Goal: Information Seeking & Learning: Learn about a topic

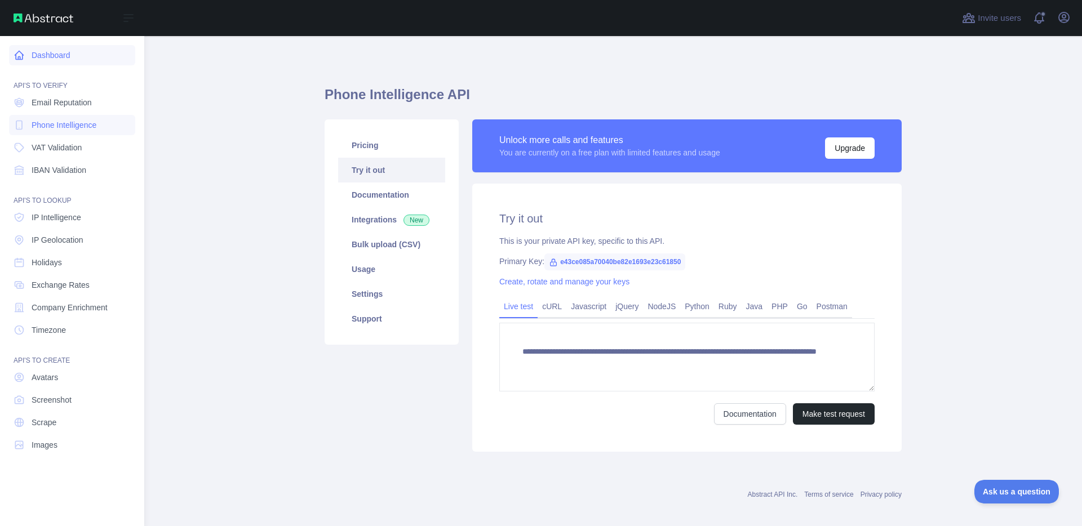
click at [19, 54] on icon at bounding box center [19, 55] width 11 height 11
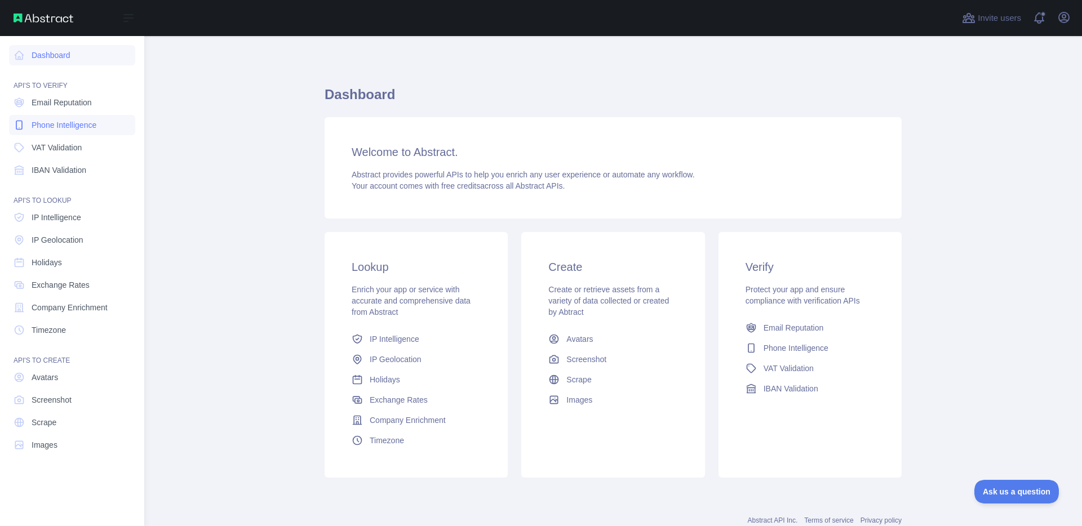
click at [65, 125] on span "Phone Intelligence" at bounding box center [64, 124] width 65 height 11
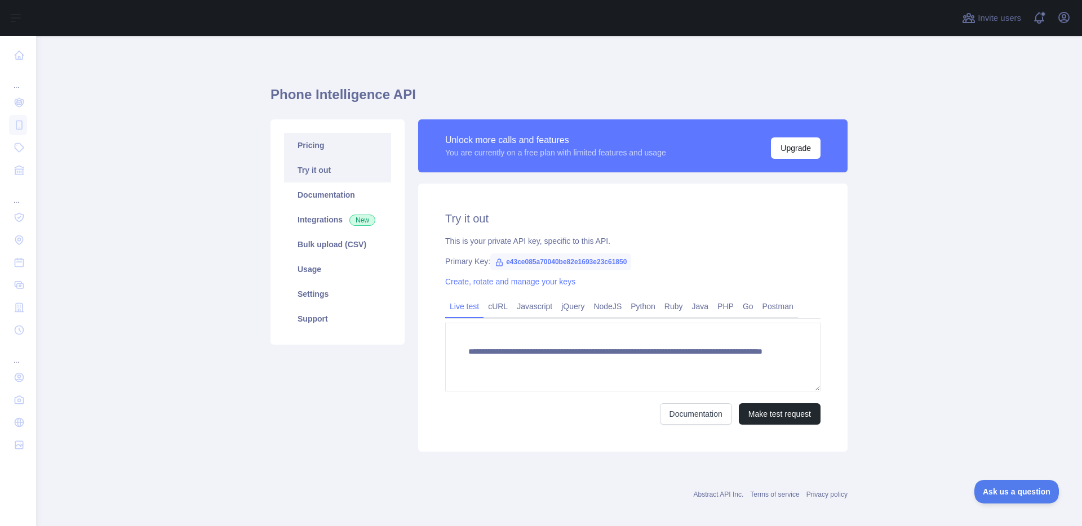
click at [303, 140] on link "Pricing" at bounding box center [337, 145] width 107 height 25
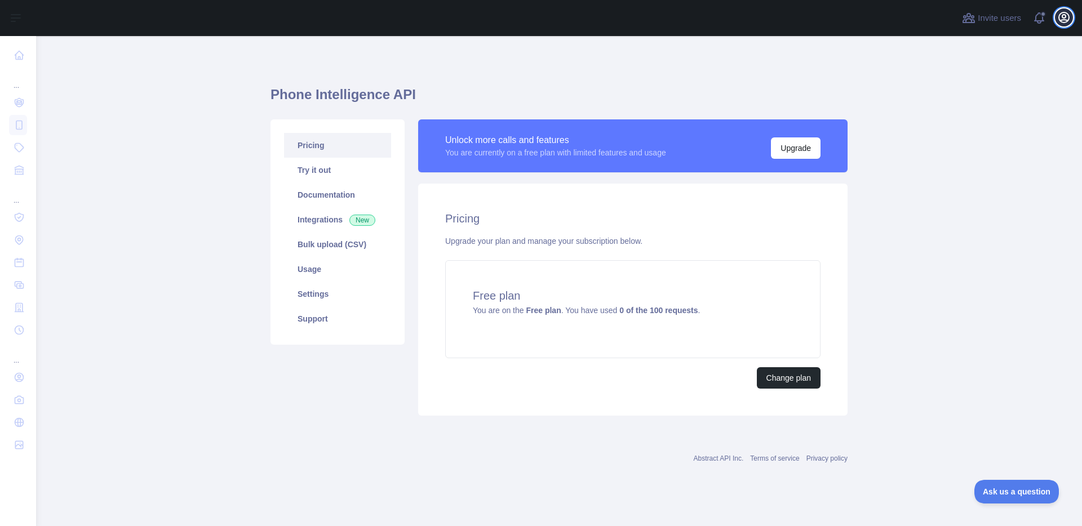
click at [1063, 16] on icon "button" at bounding box center [1064, 18] width 14 height 14
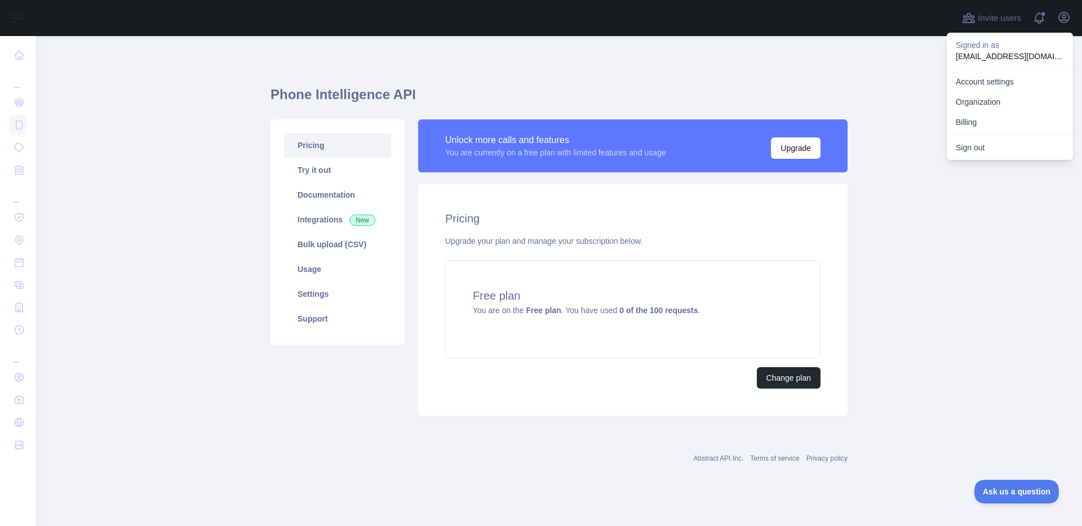
click at [972, 184] on main "Phone Intelligence API Pricing Try it out Documentation Integrations New Bulk u…" at bounding box center [559, 281] width 1046 height 490
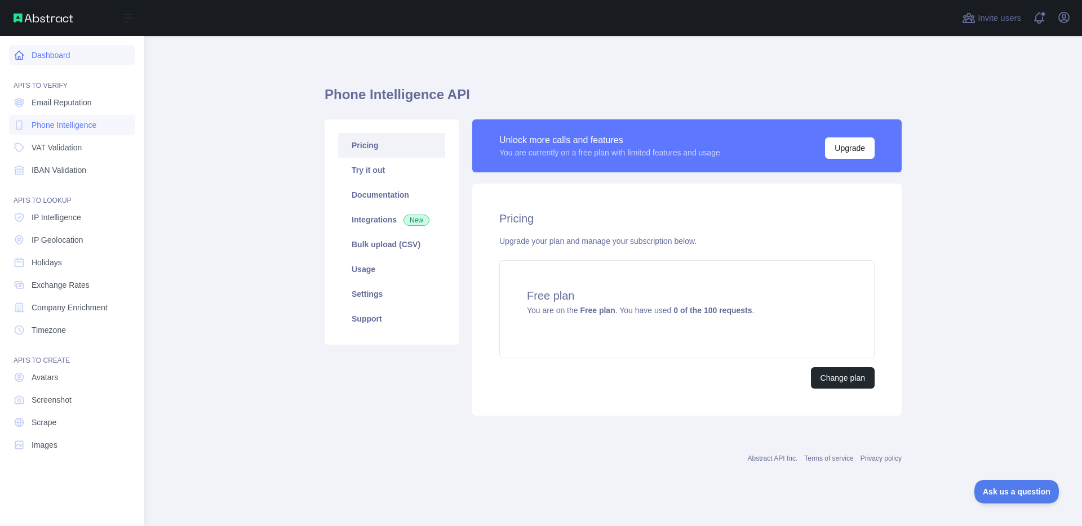
click at [17, 55] on icon at bounding box center [19, 55] width 11 height 11
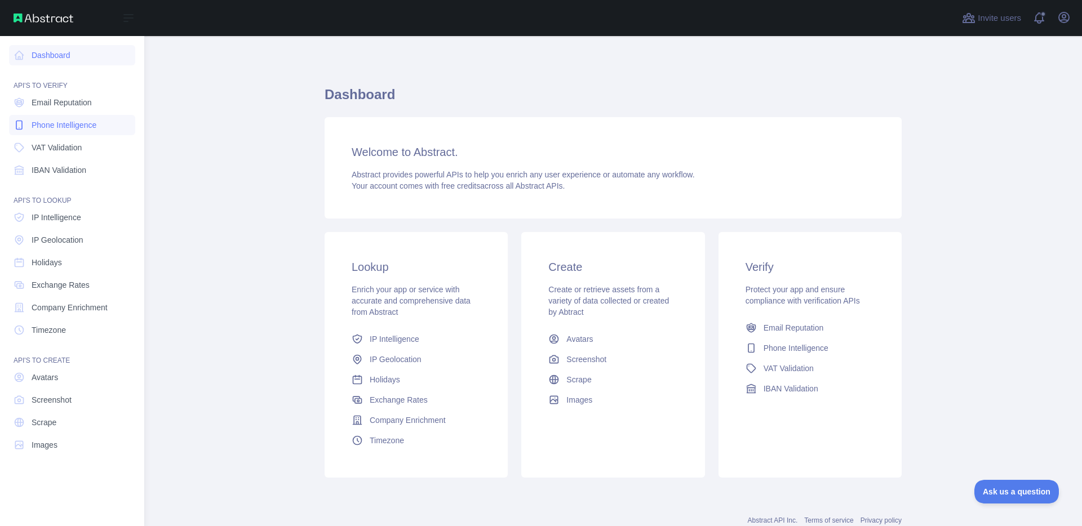
click at [81, 122] on span "Phone Intelligence" at bounding box center [64, 124] width 65 height 11
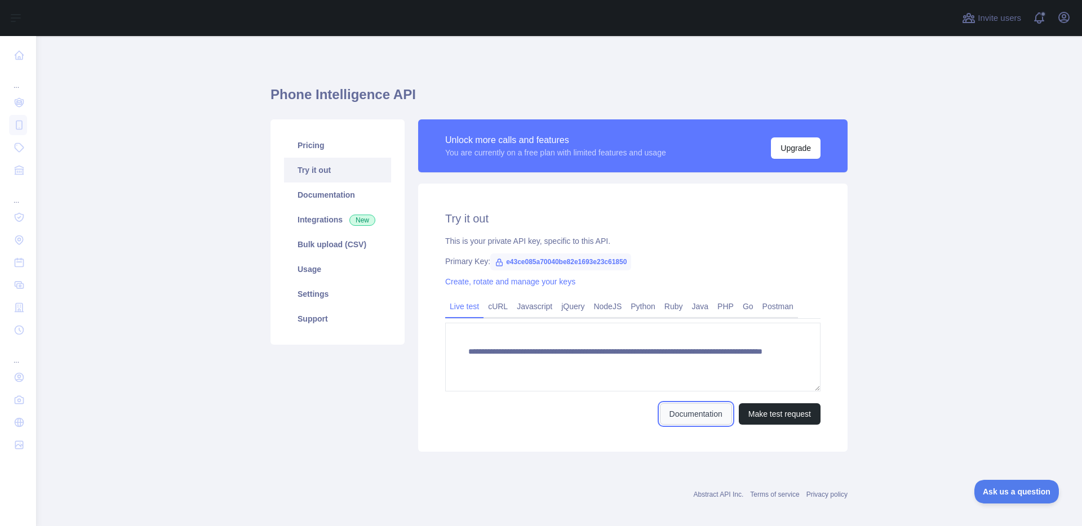
click at [706, 418] on link "Documentation" at bounding box center [696, 413] width 72 height 21
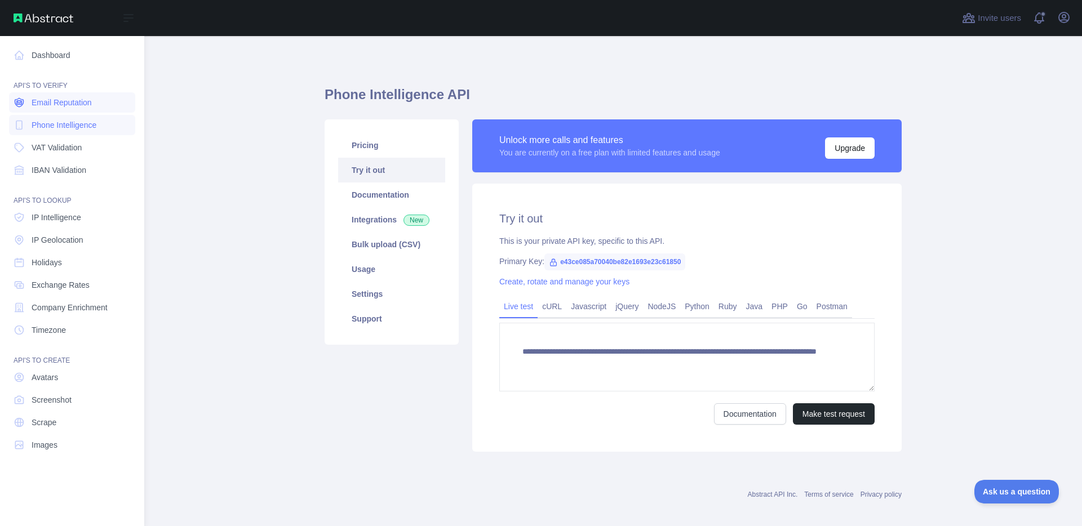
click at [46, 101] on span "Email Reputation" at bounding box center [62, 102] width 60 height 11
click at [59, 311] on span "Company Enrichment" at bounding box center [70, 307] width 76 height 11
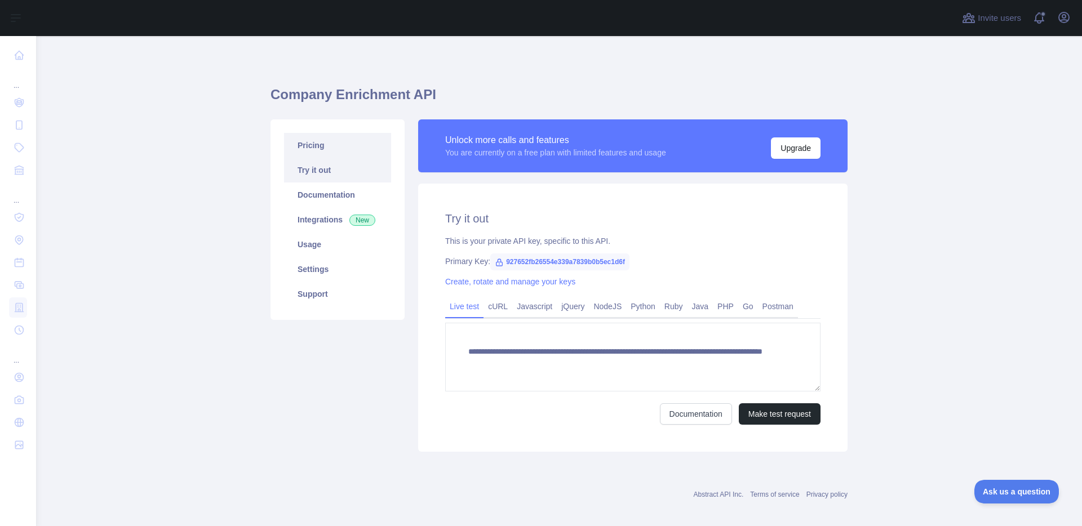
click at [304, 145] on link "Pricing" at bounding box center [337, 145] width 107 height 25
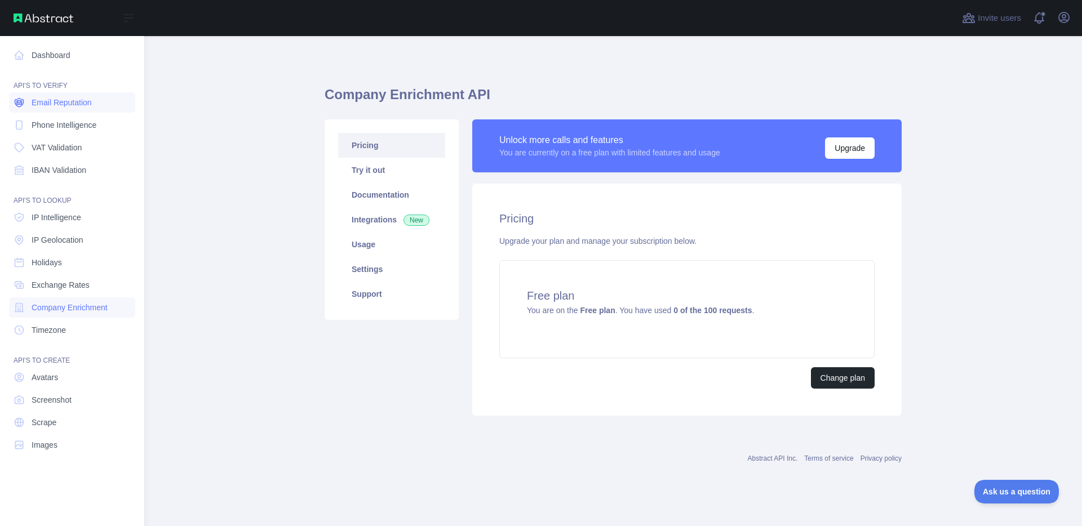
click at [50, 101] on span "Email Reputation" at bounding box center [62, 102] width 60 height 11
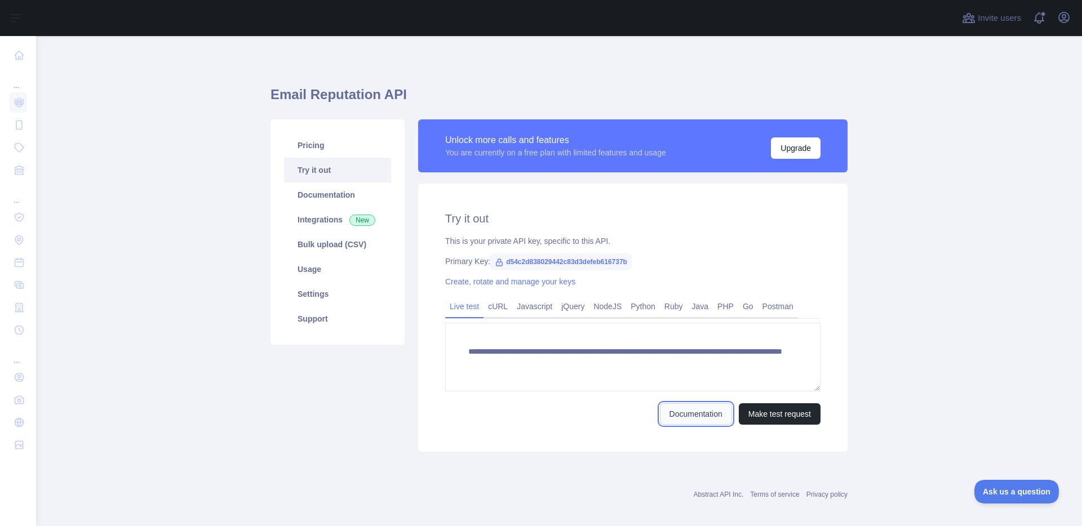
click at [663, 412] on link "Documentation" at bounding box center [696, 413] width 72 height 21
